Goal: Find specific page/section: Find specific page/section

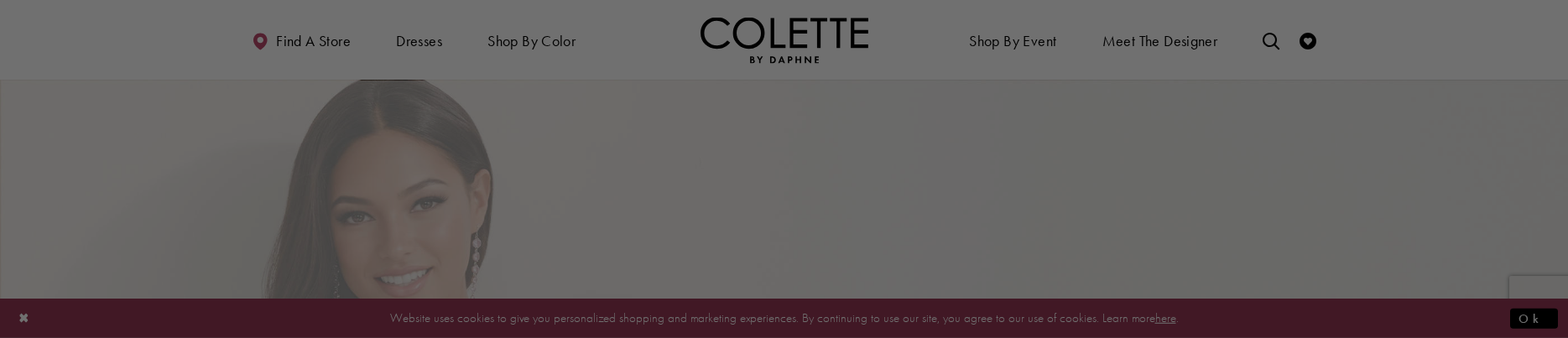
click at [1144, 186] on div at bounding box center [792, 171] width 1583 height 342
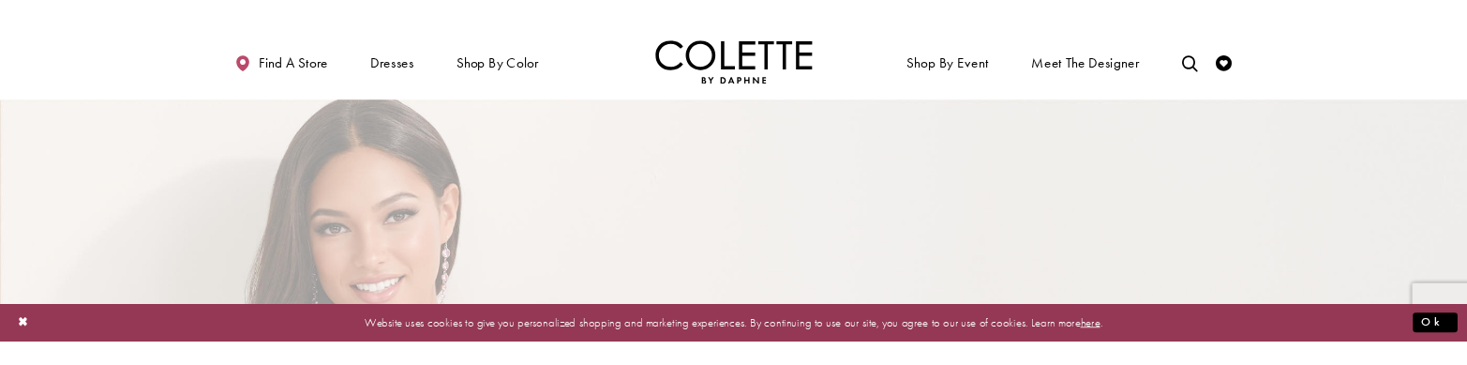
scroll to position [191, 0]
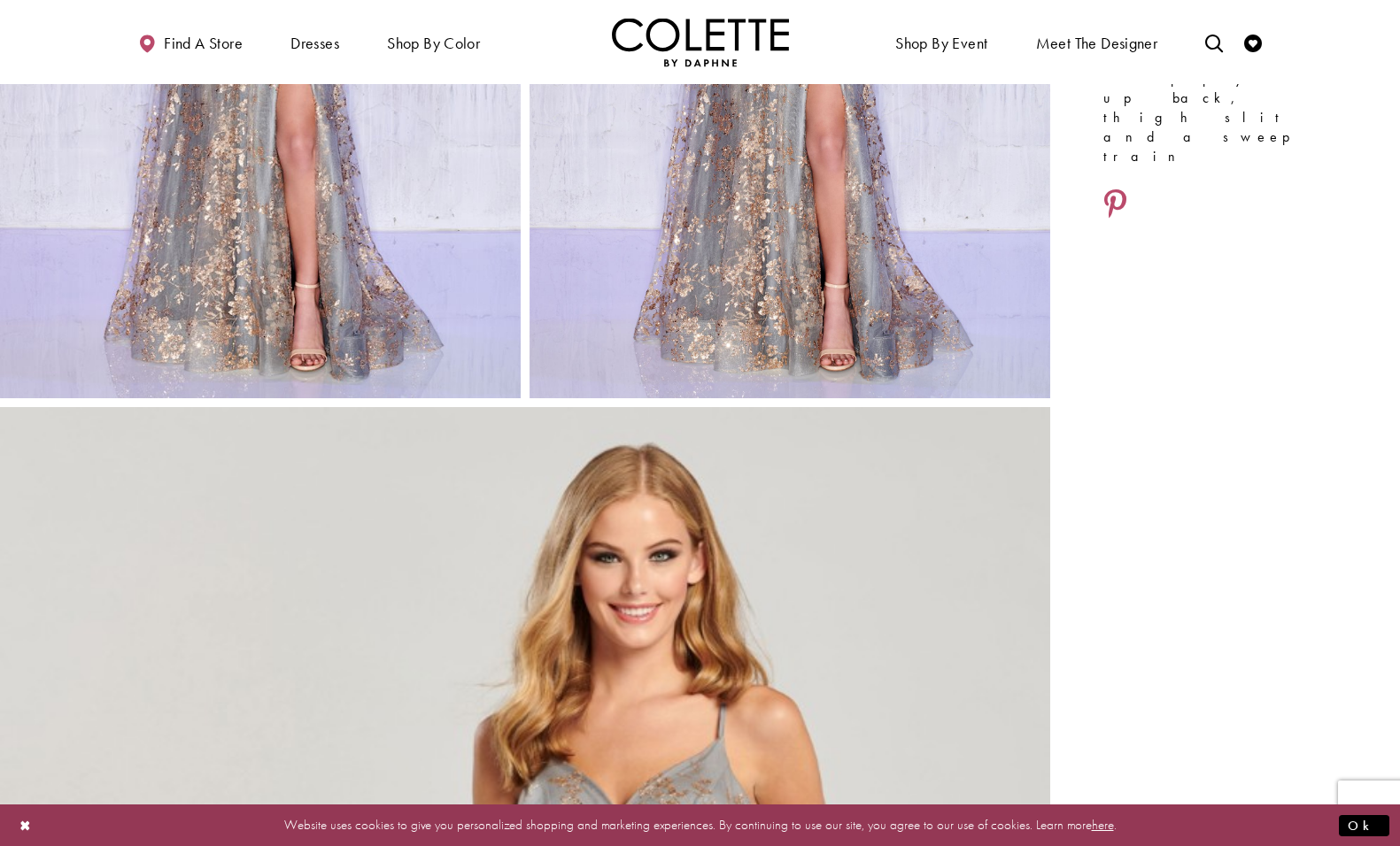
scroll to position [746, 0]
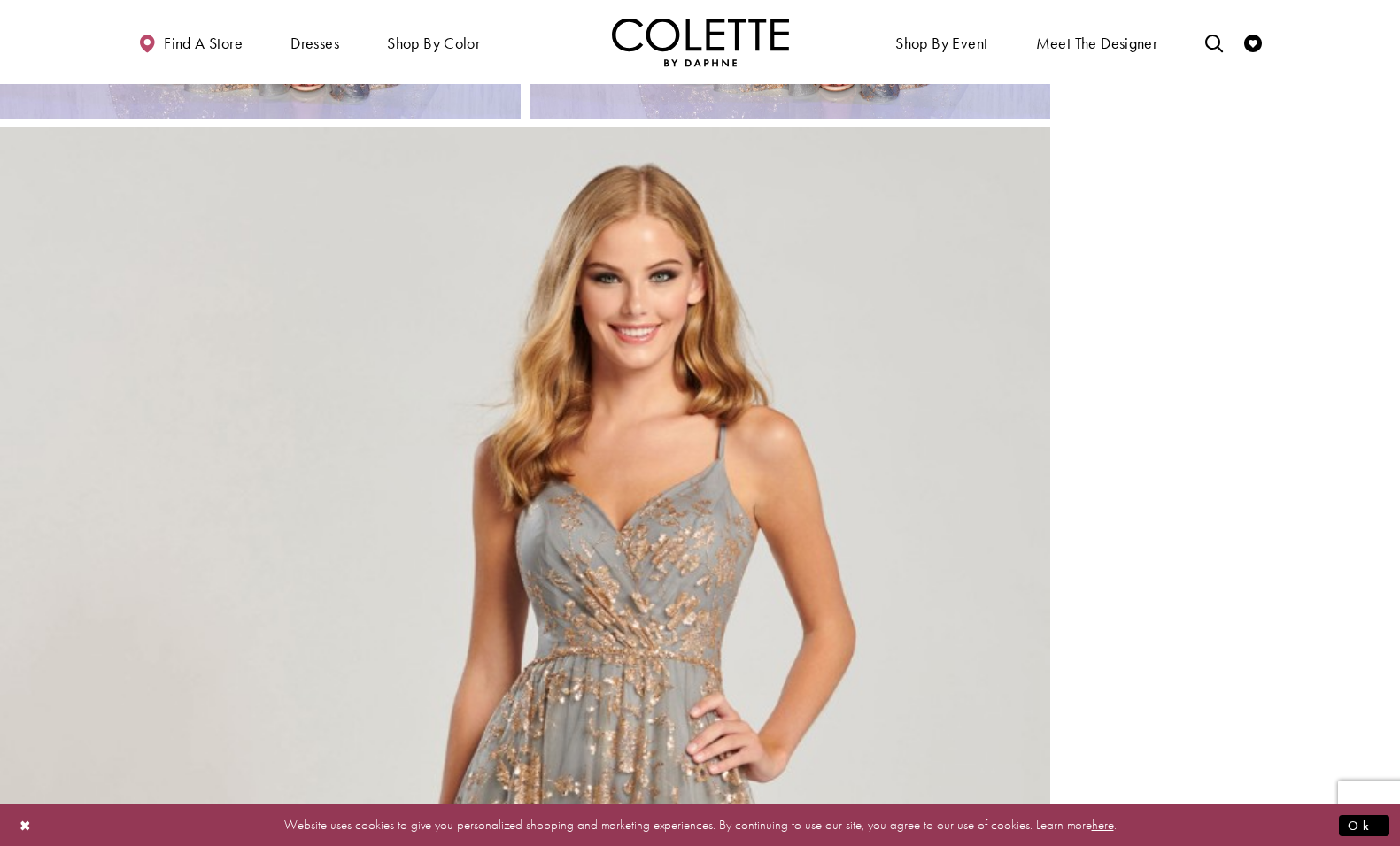
click at [1204, 353] on div "Style CL12006 Colette by Daphne Out of Stock Gold/Pewter Size: 00 - 20" at bounding box center [1225, 520] width 350 height 2365
